Goal: Information Seeking & Learning: Learn about a topic

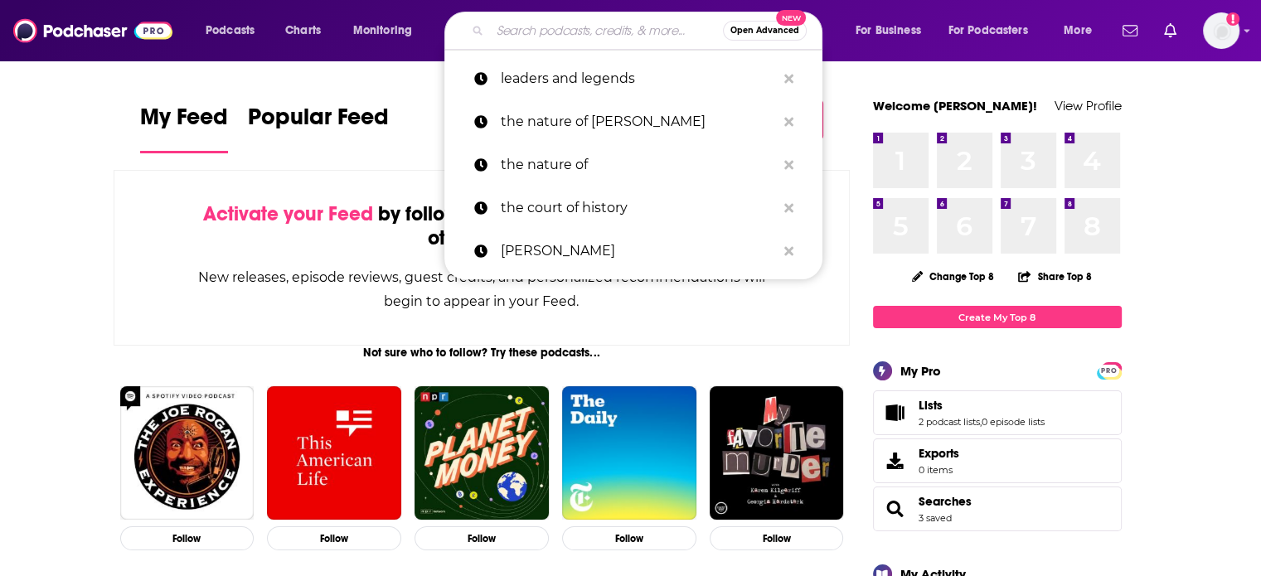
click at [602, 36] on input "Search podcasts, credits, & more..." at bounding box center [606, 30] width 233 height 27
paste input "The Fifth Column"
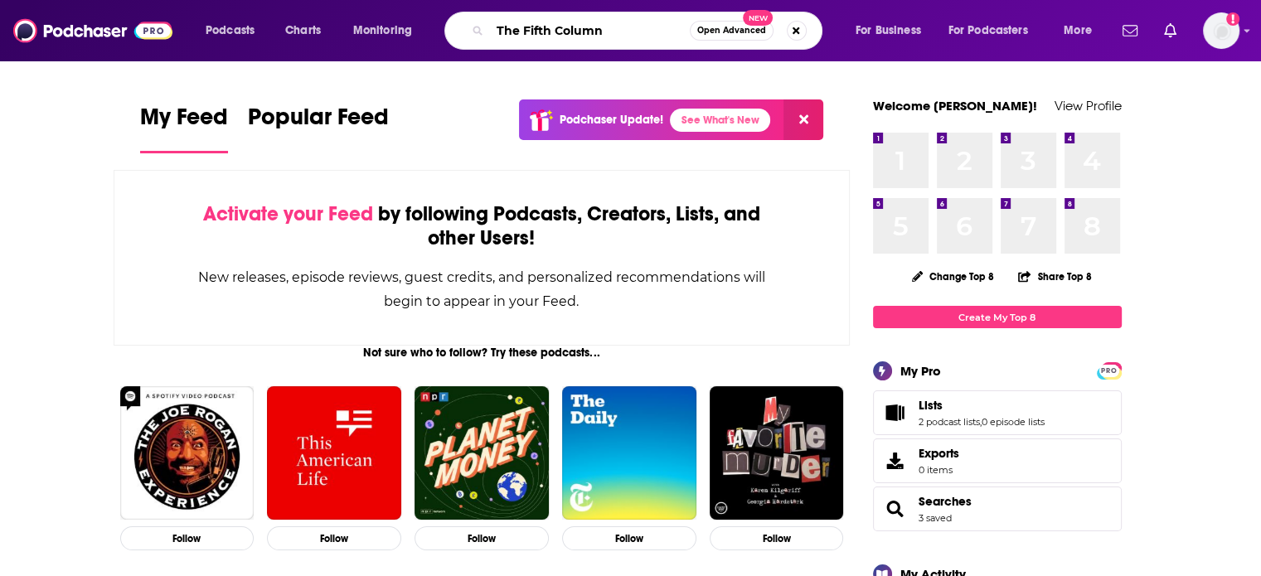
type input "The Fifth Column"
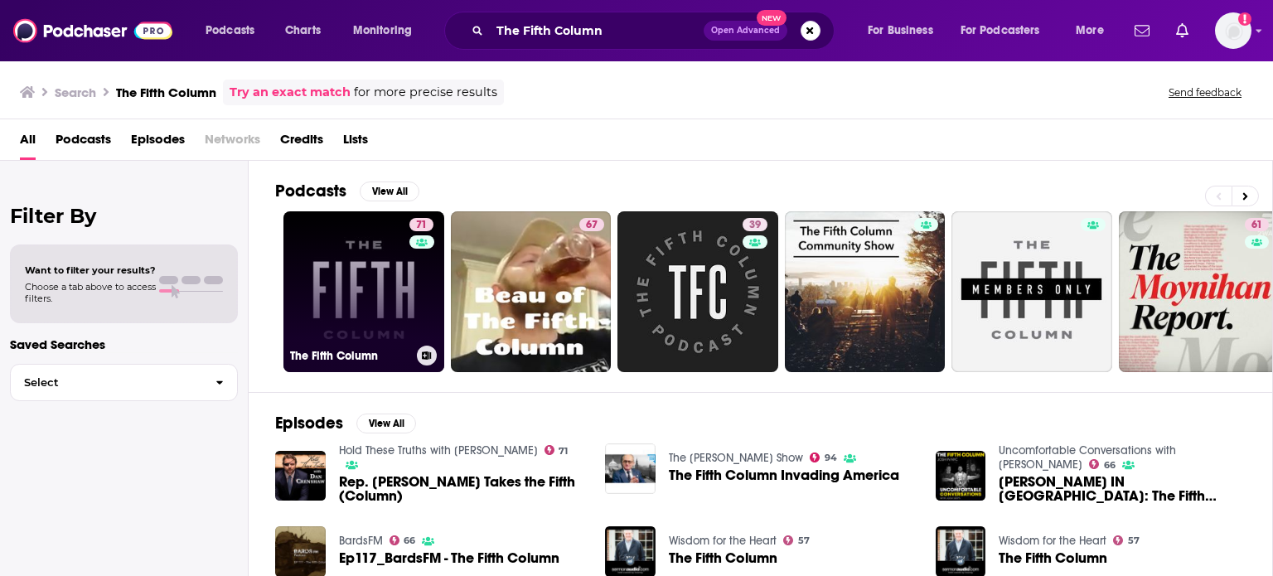
click at [347, 264] on link "71 The Fifth Column" at bounding box center [363, 291] width 161 height 161
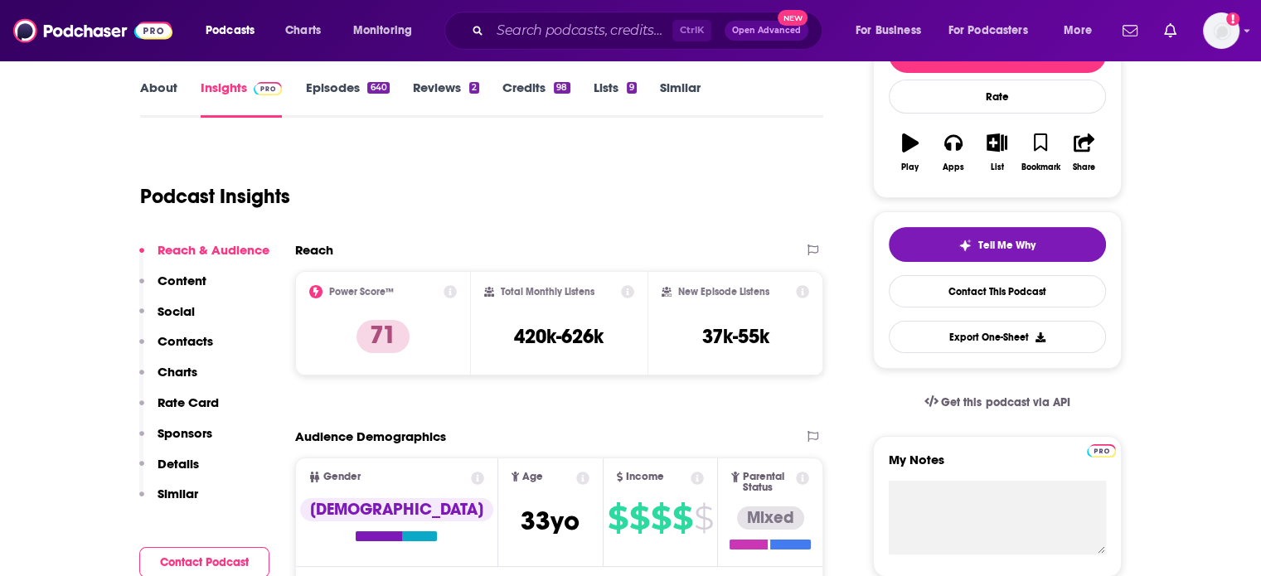
scroll to position [249, 0]
